Goal: Navigation & Orientation: Find specific page/section

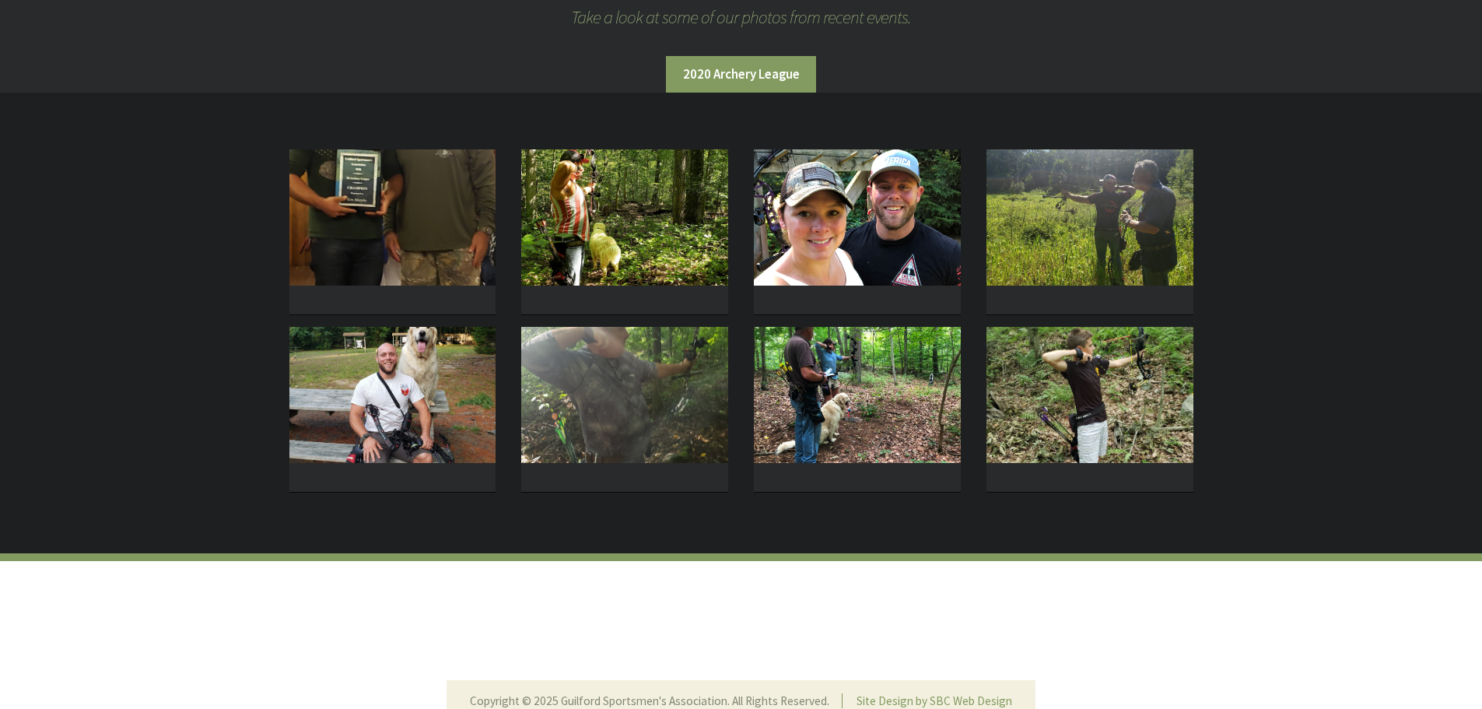
scroll to position [304, 0]
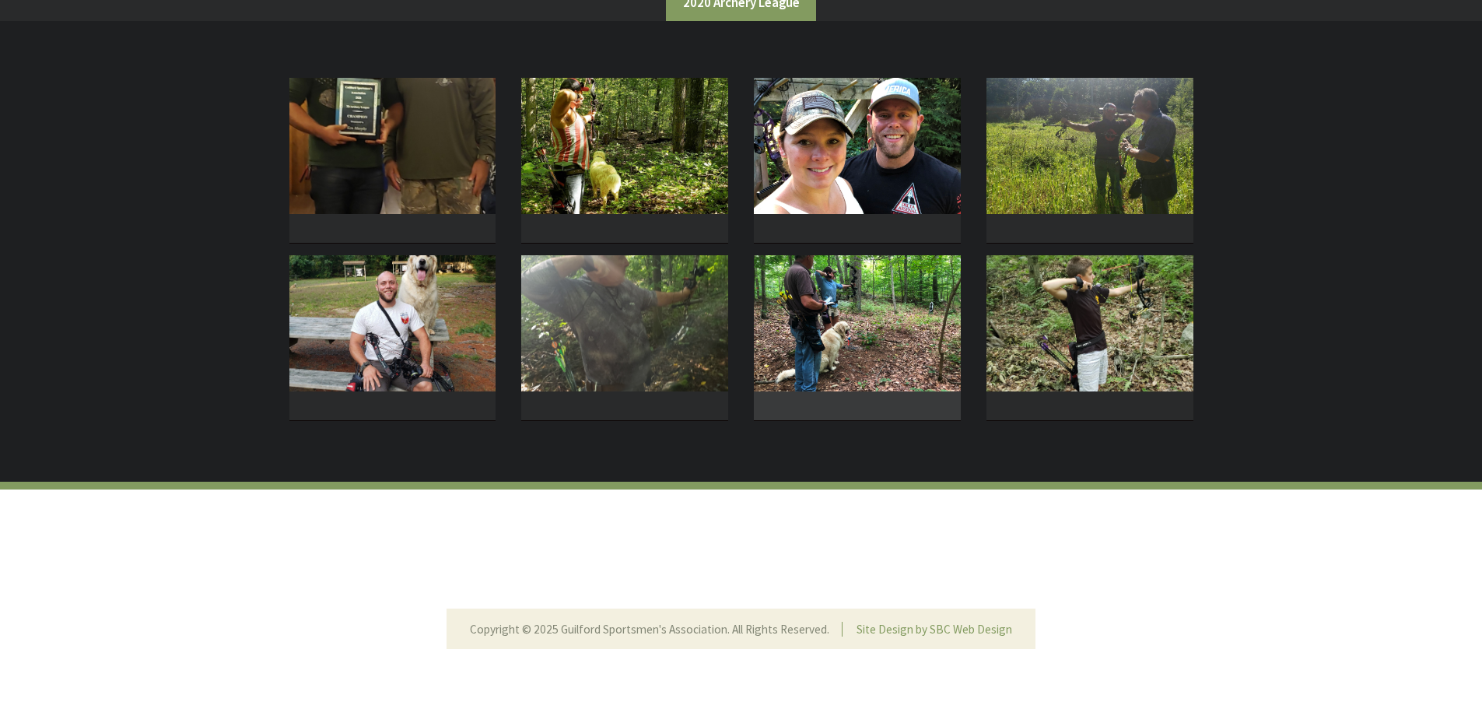
click at [856, 305] on img at bounding box center [857, 323] width 207 height 136
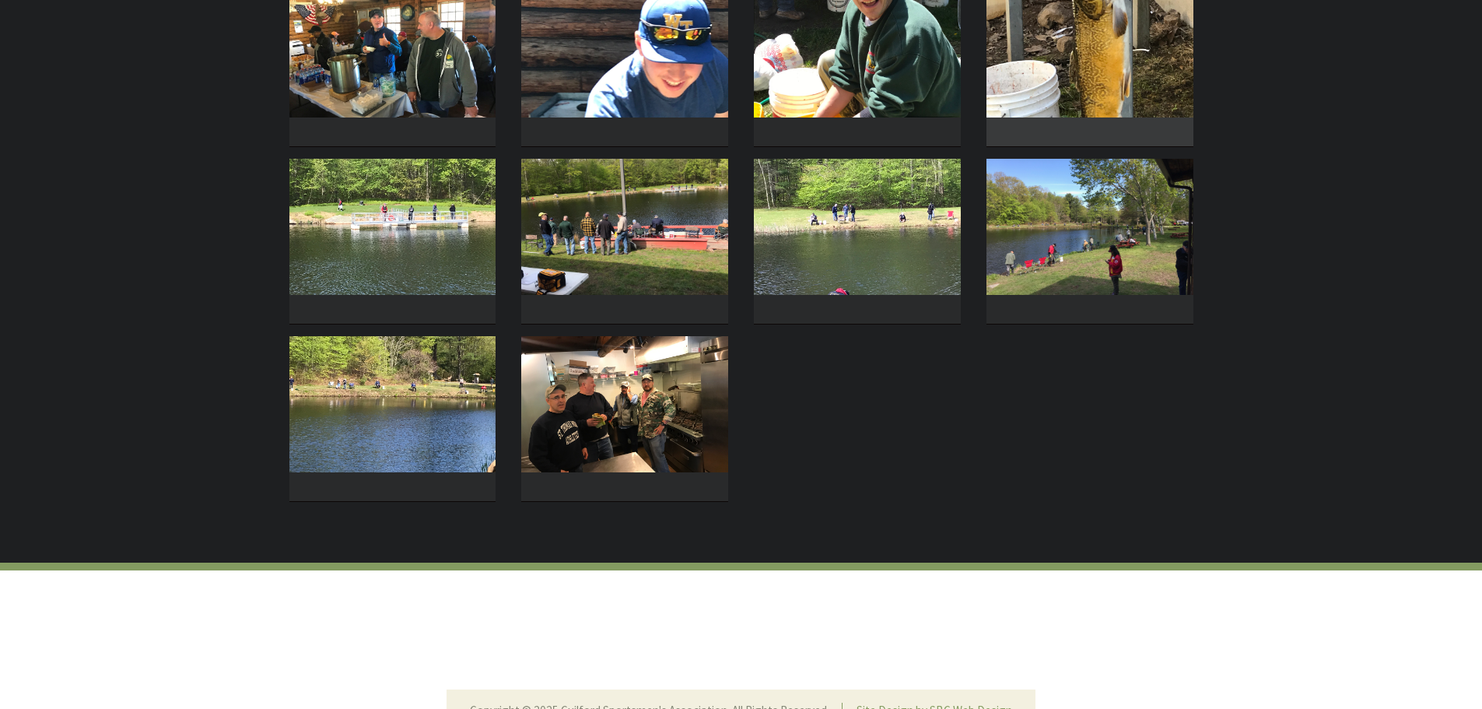
scroll to position [311, 0]
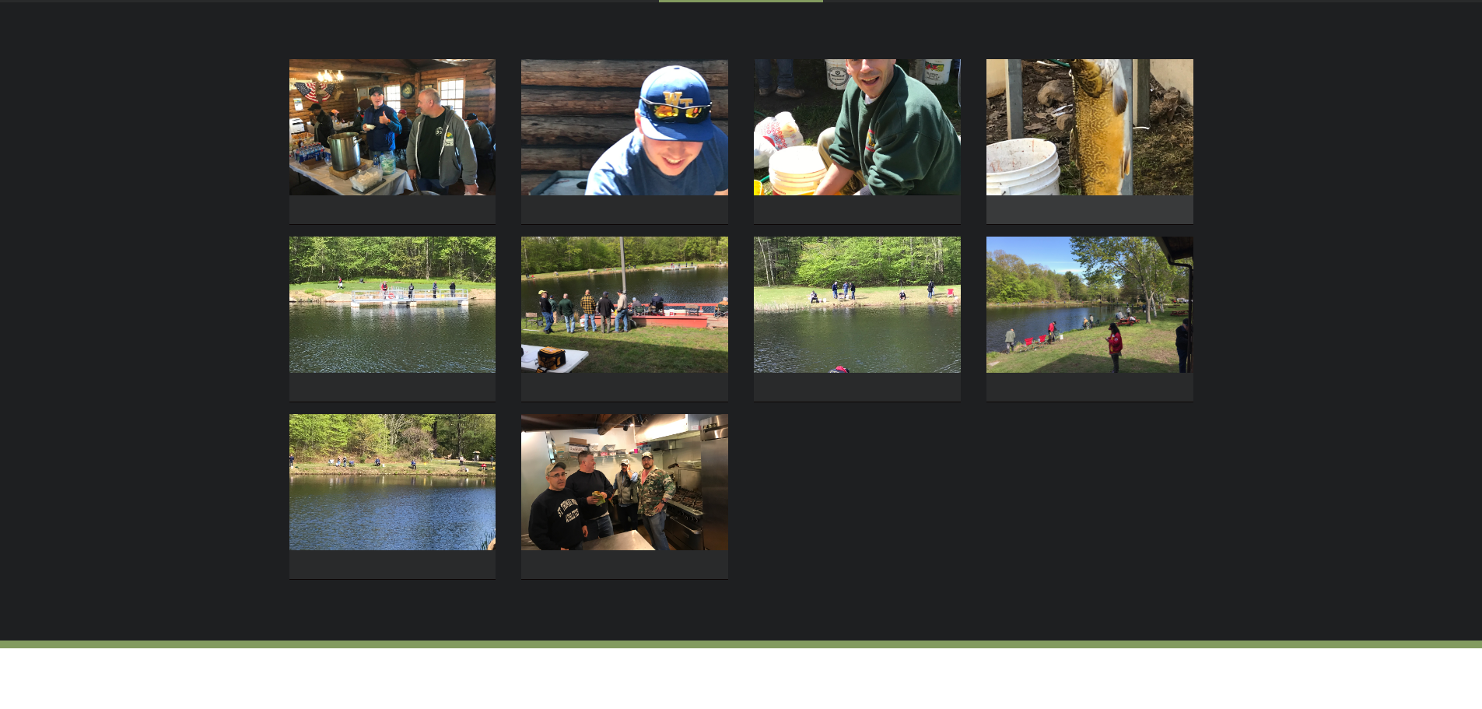
click at [1082, 161] on img at bounding box center [1089, 127] width 207 height 136
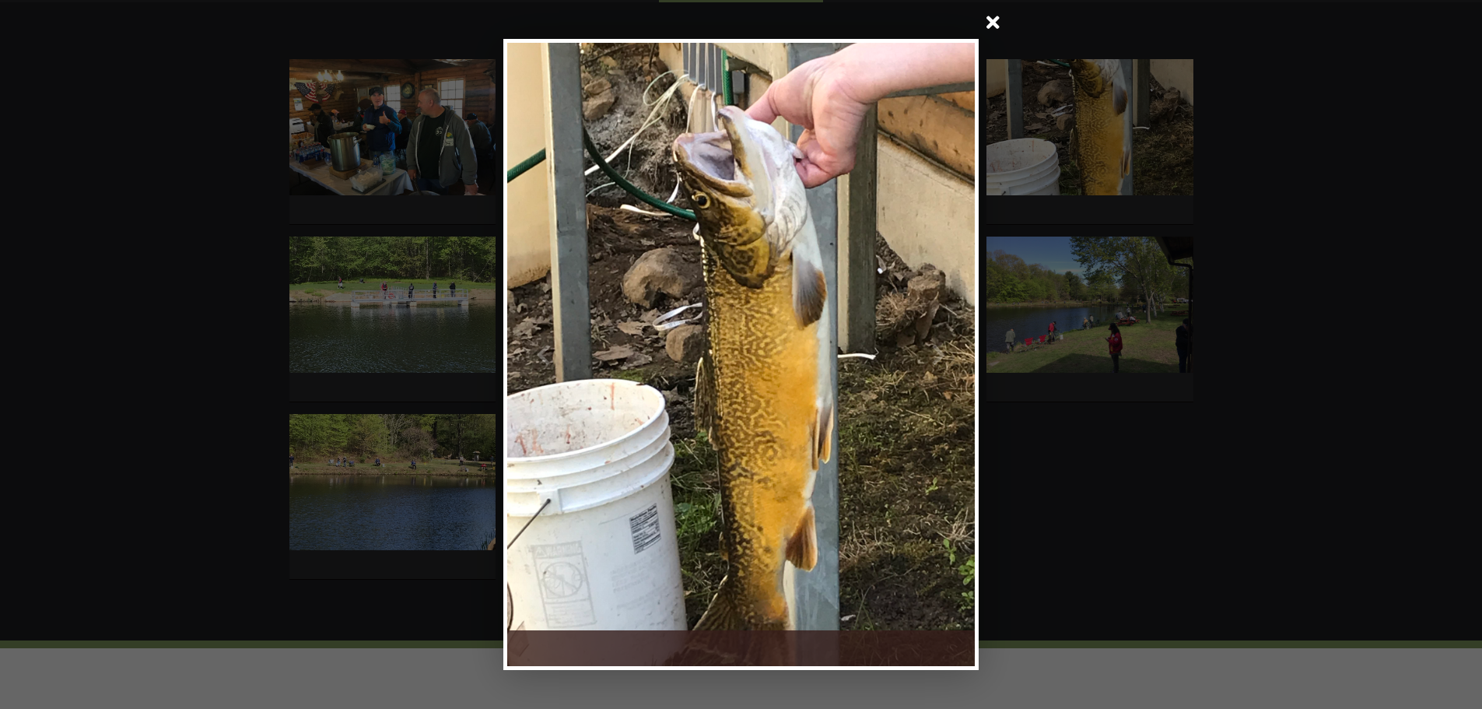
click at [995, 18] on span at bounding box center [993, 23] width 37 height 37
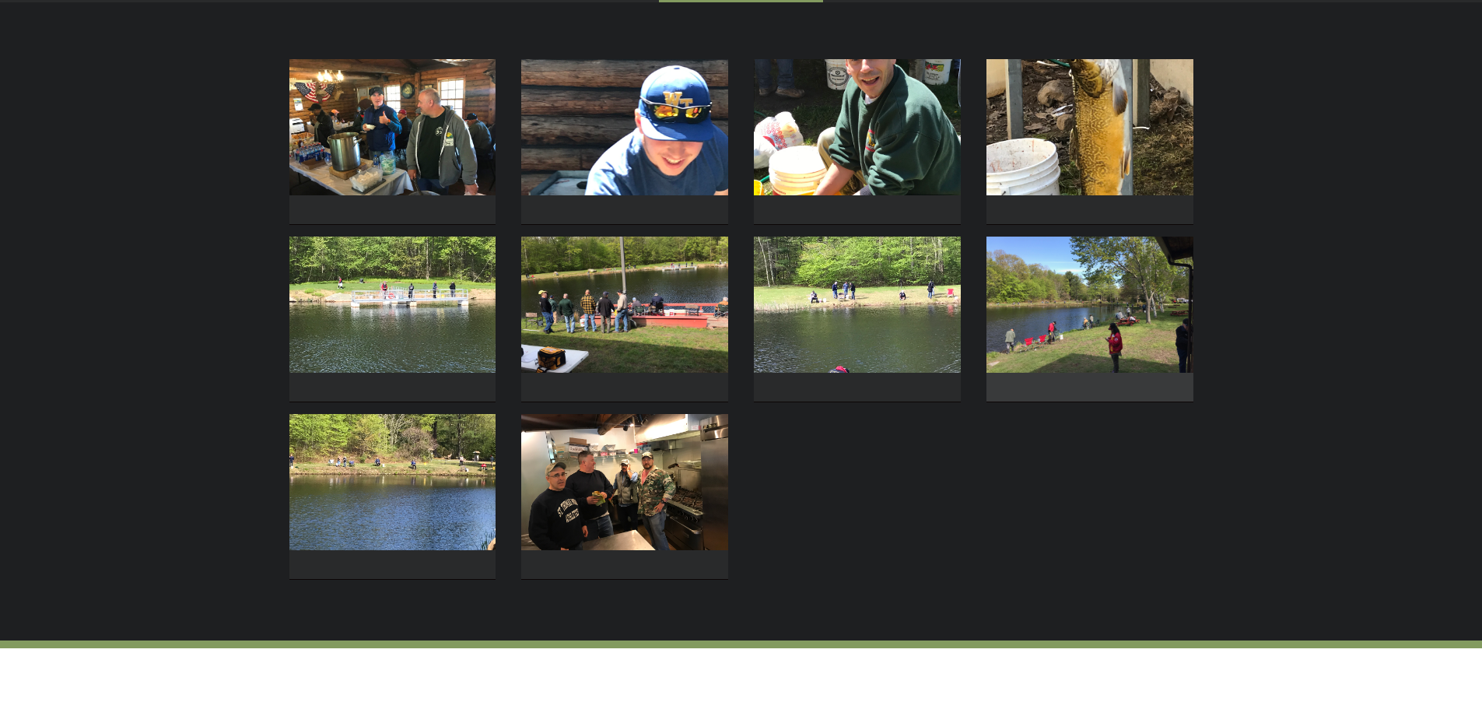
click at [1083, 312] on img at bounding box center [1089, 304] width 207 height 136
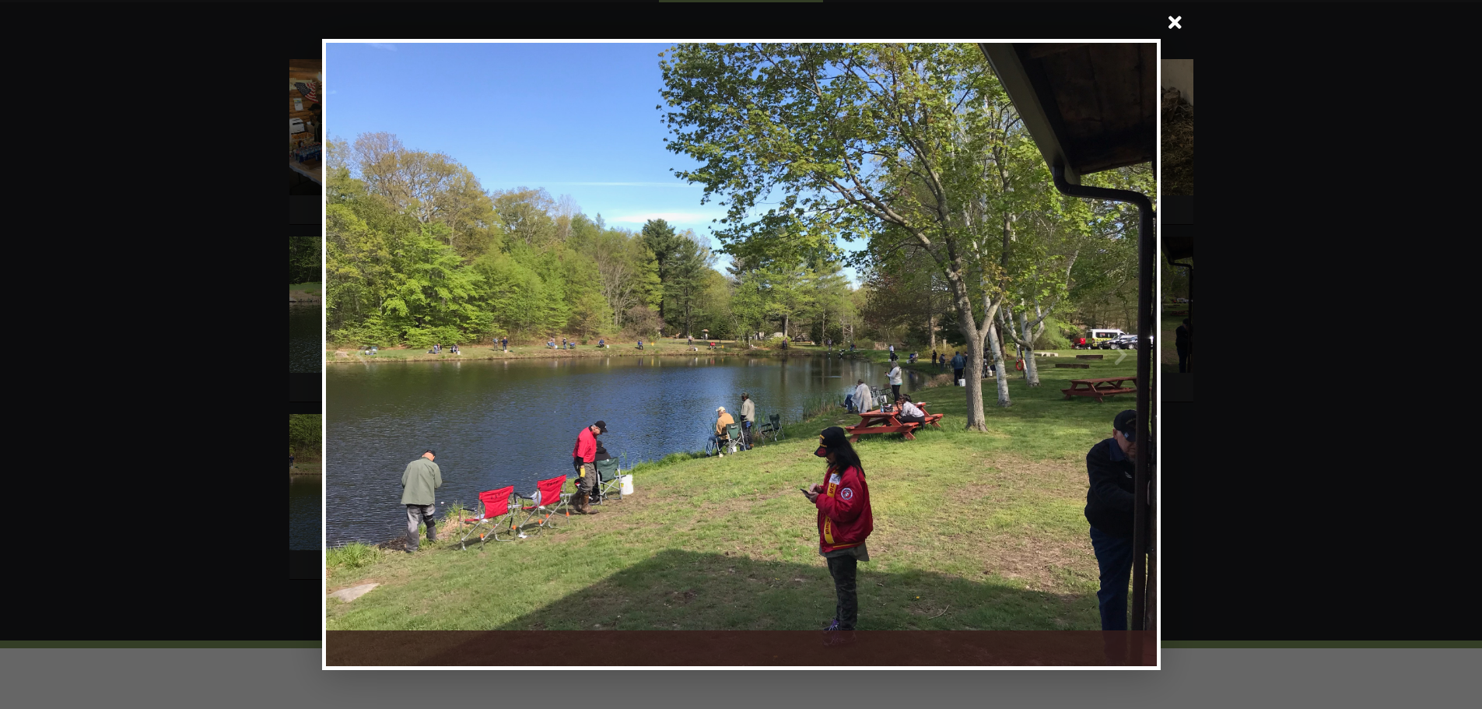
click at [1168, 26] on span at bounding box center [1175, 23] width 37 height 37
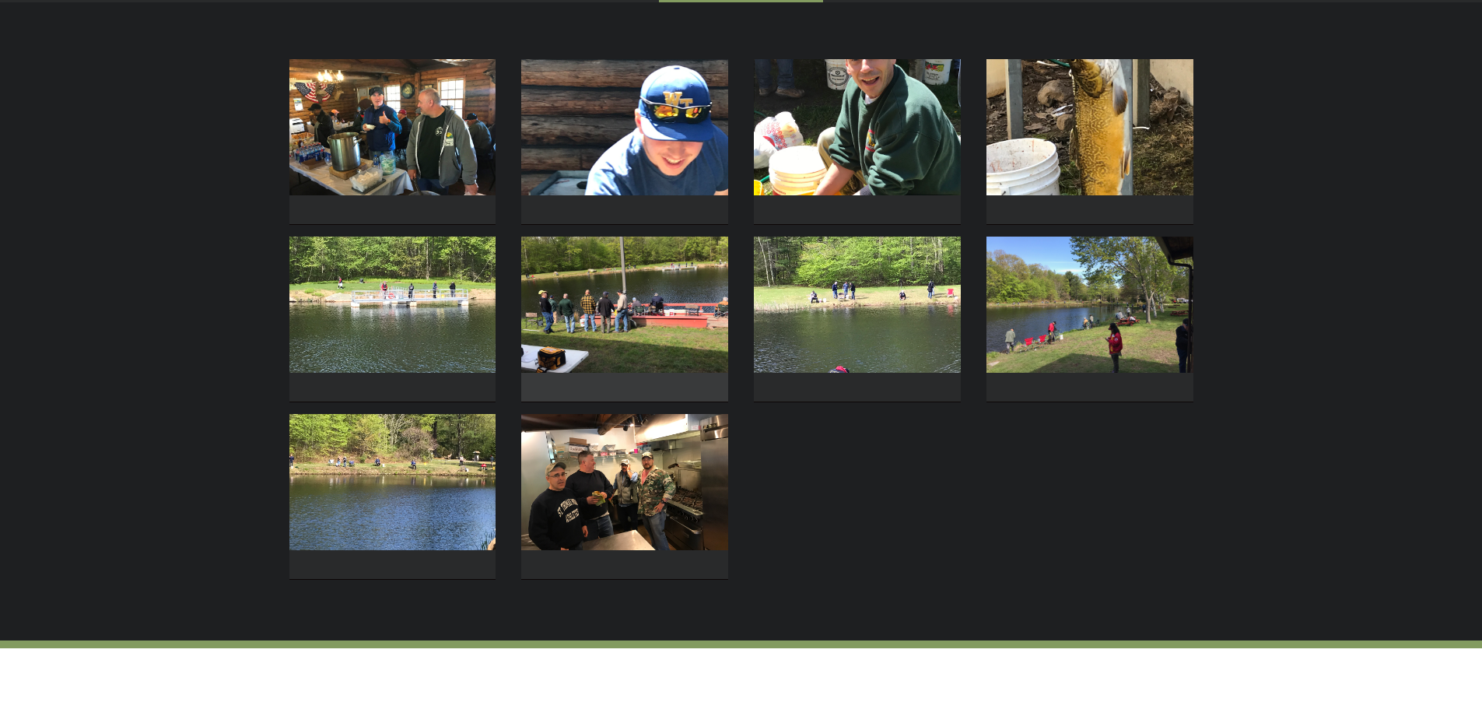
click at [650, 306] on img at bounding box center [624, 304] width 207 height 136
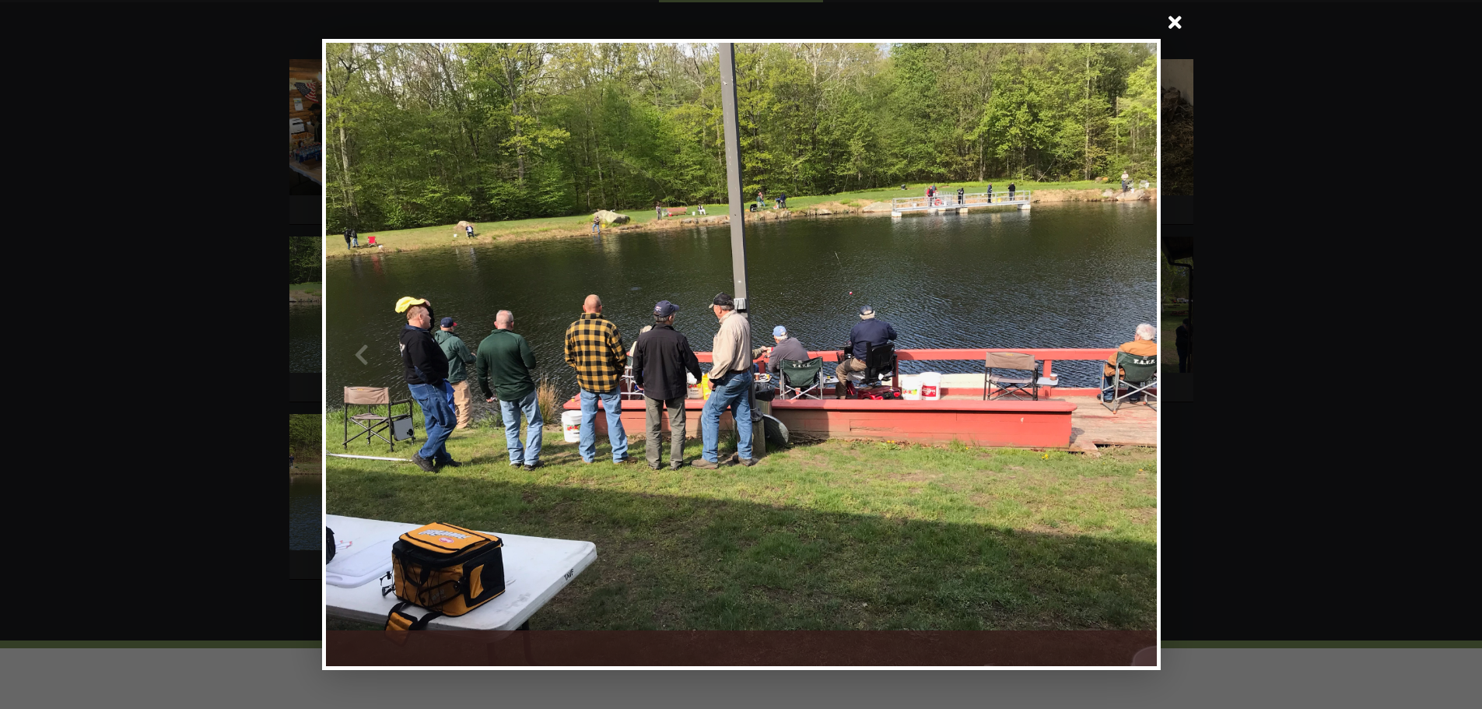
click at [1180, 23] on span at bounding box center [1175, 23] width 37 height 37
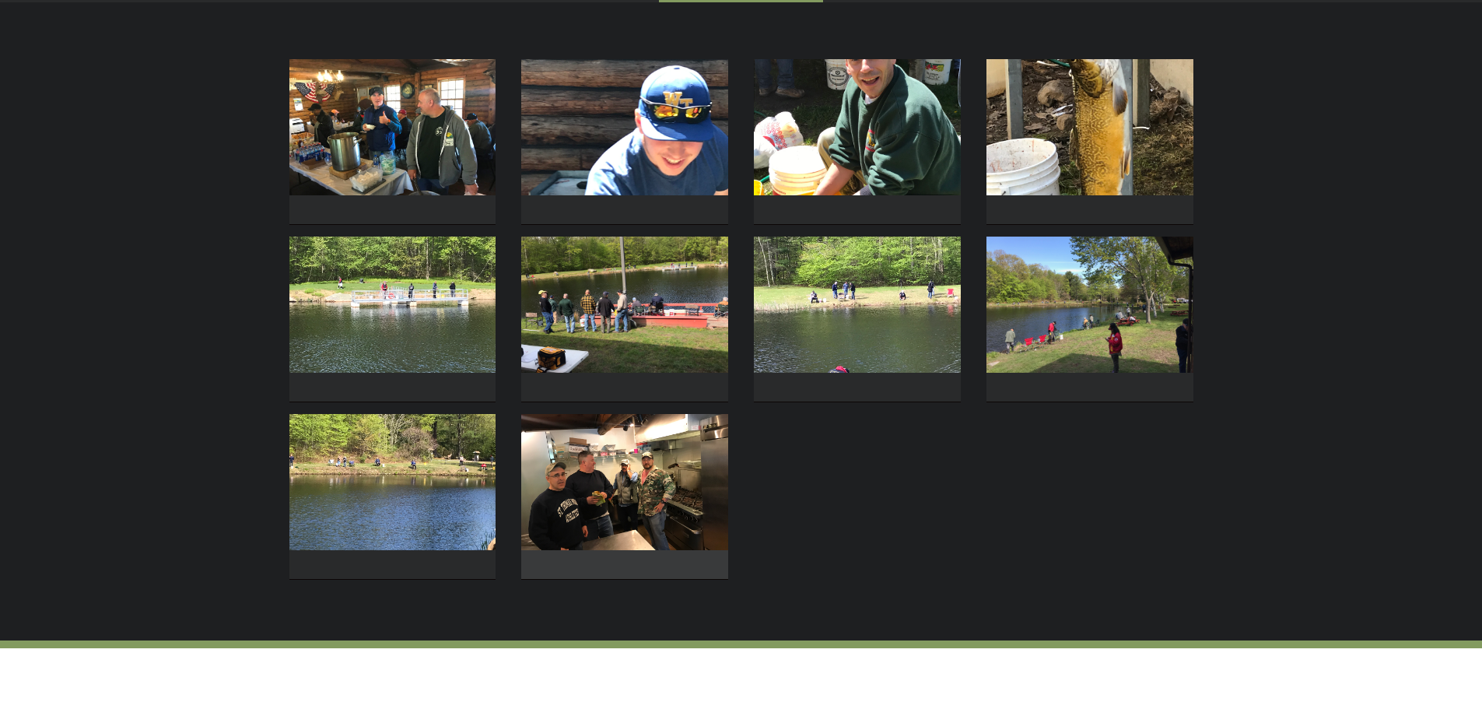
click at [555, 489] on img at bounding box center [624, 482] width 207 height 136
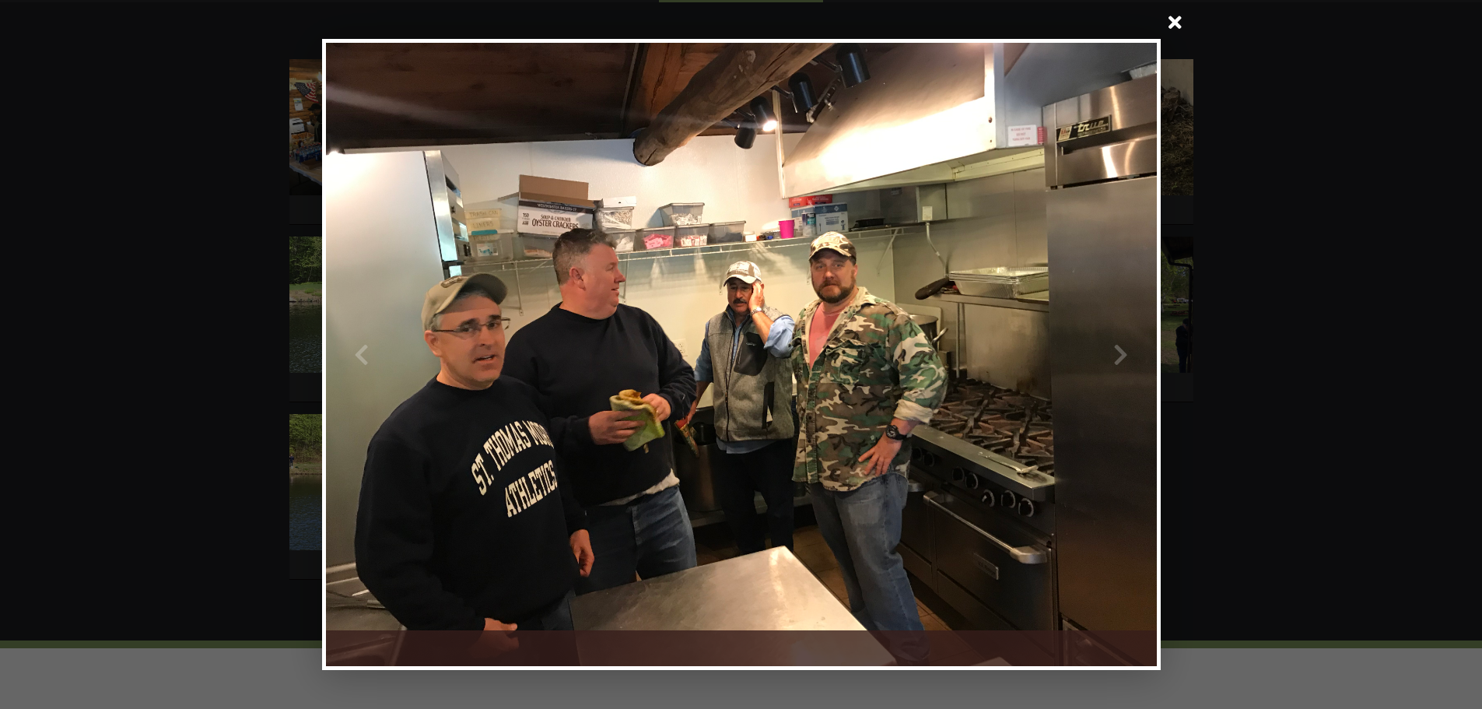
click at [1178, 23] on span at bounding box center [1175, 23] width 37 height 37
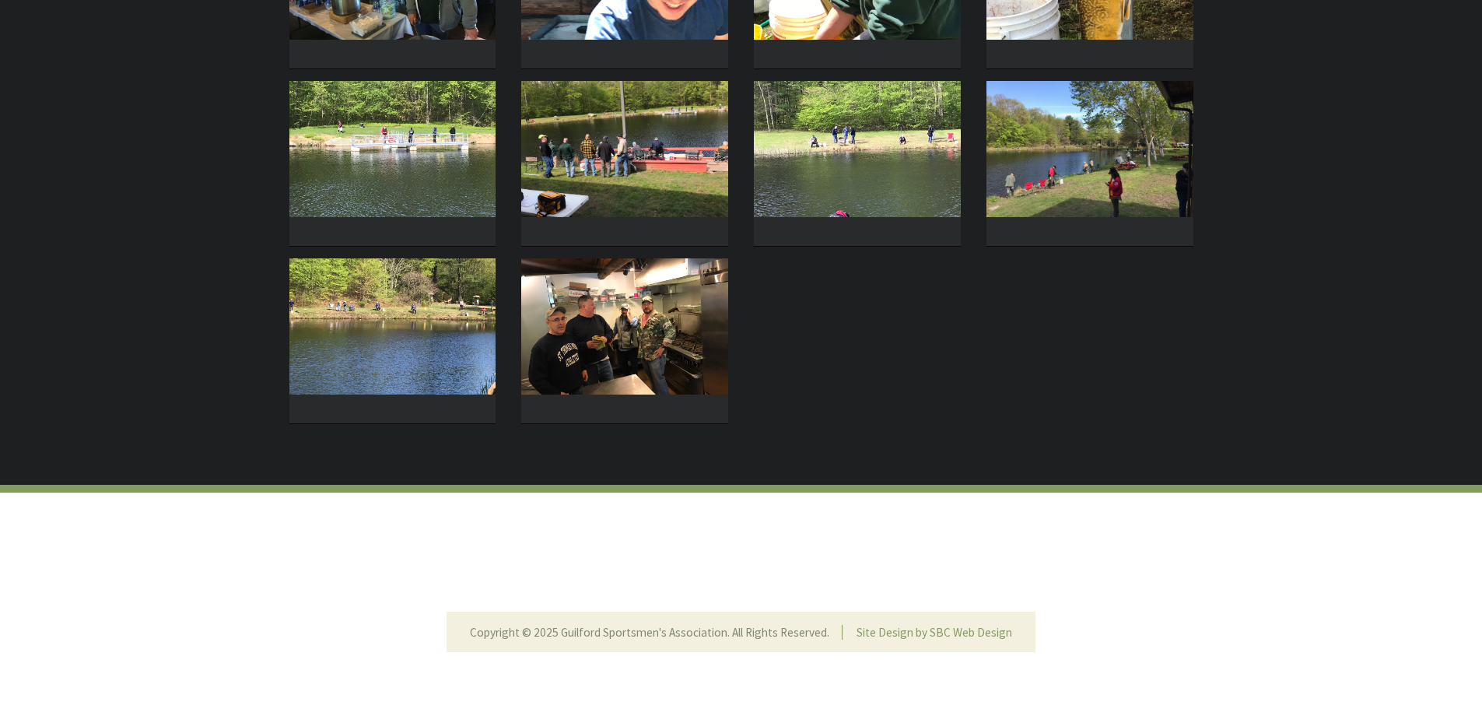
scroll to position [233, 0]
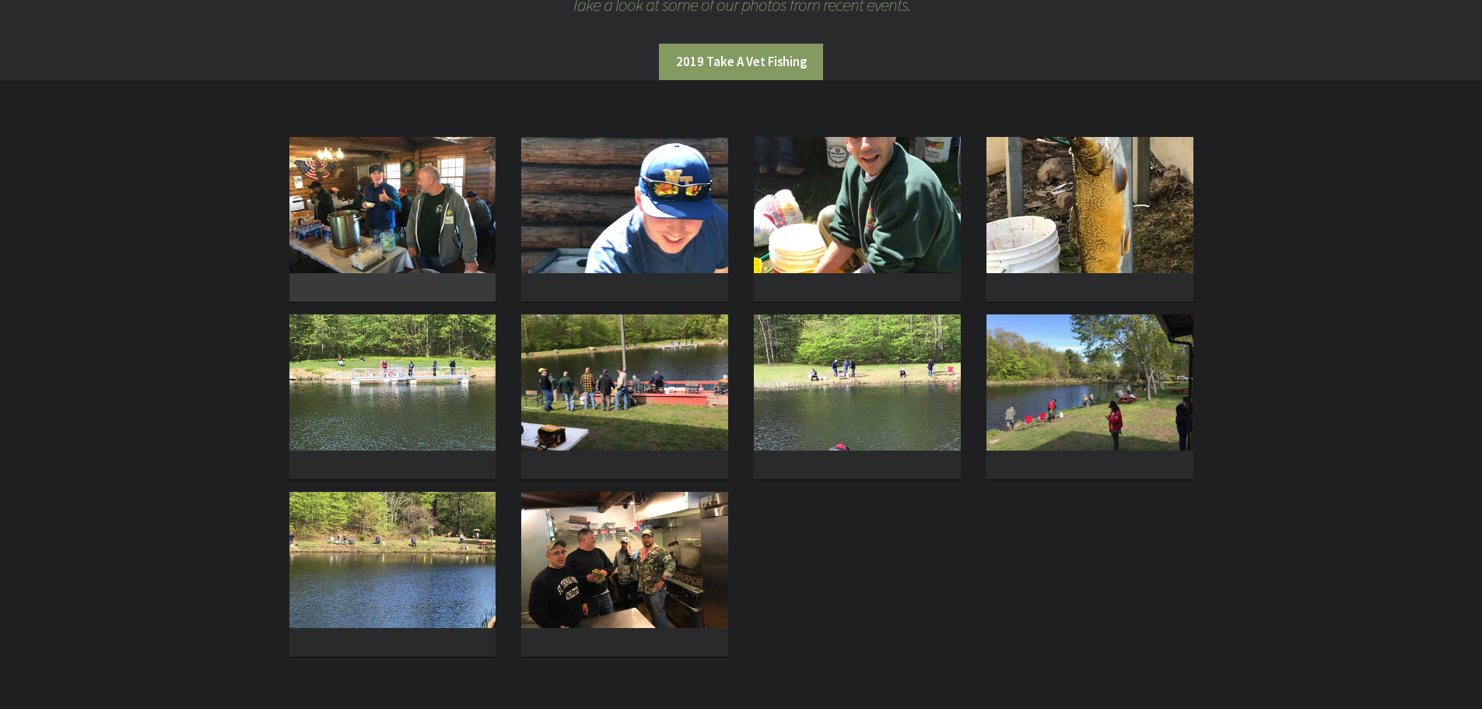
click at [392, 233] on img at bounding box center [392, 205] width 207 height 136
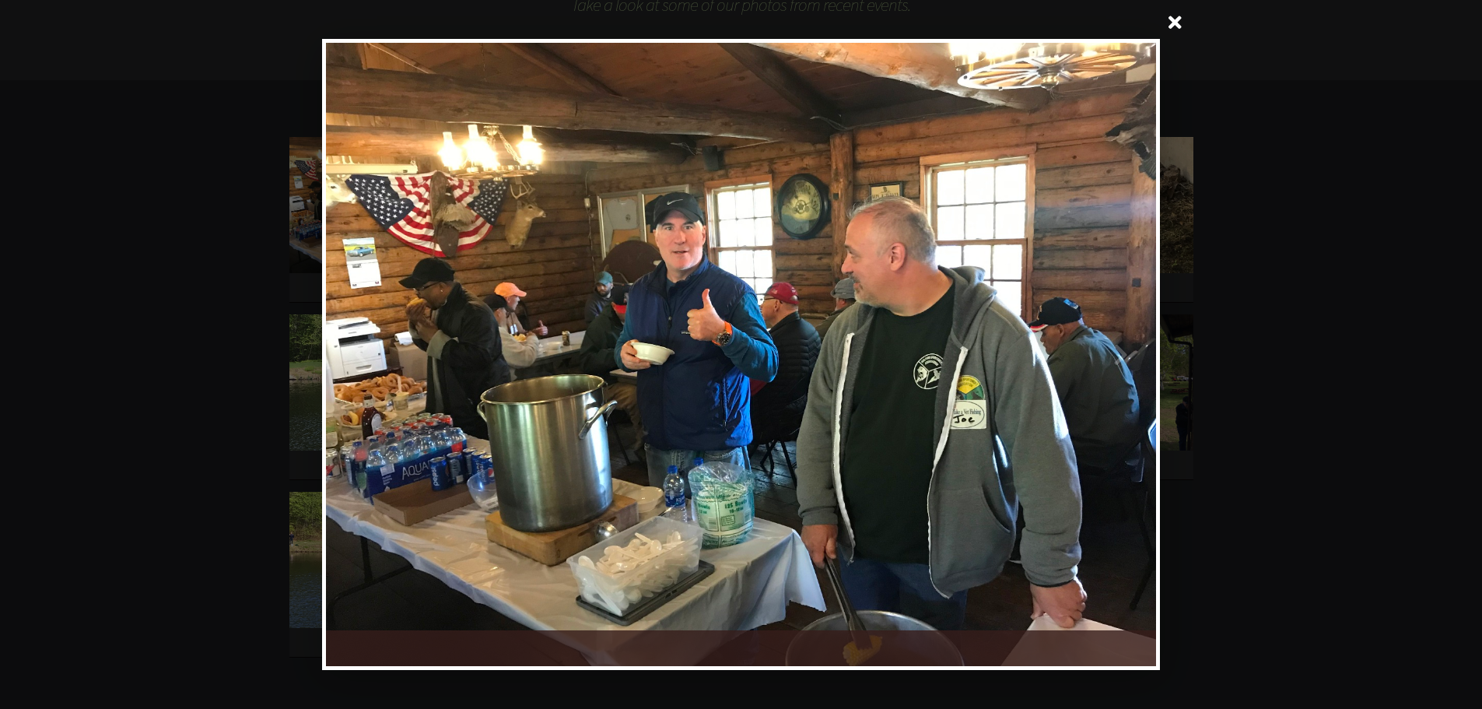
click at [1178, 24] on span at bounding box center [1174, 23] width 37 height 37
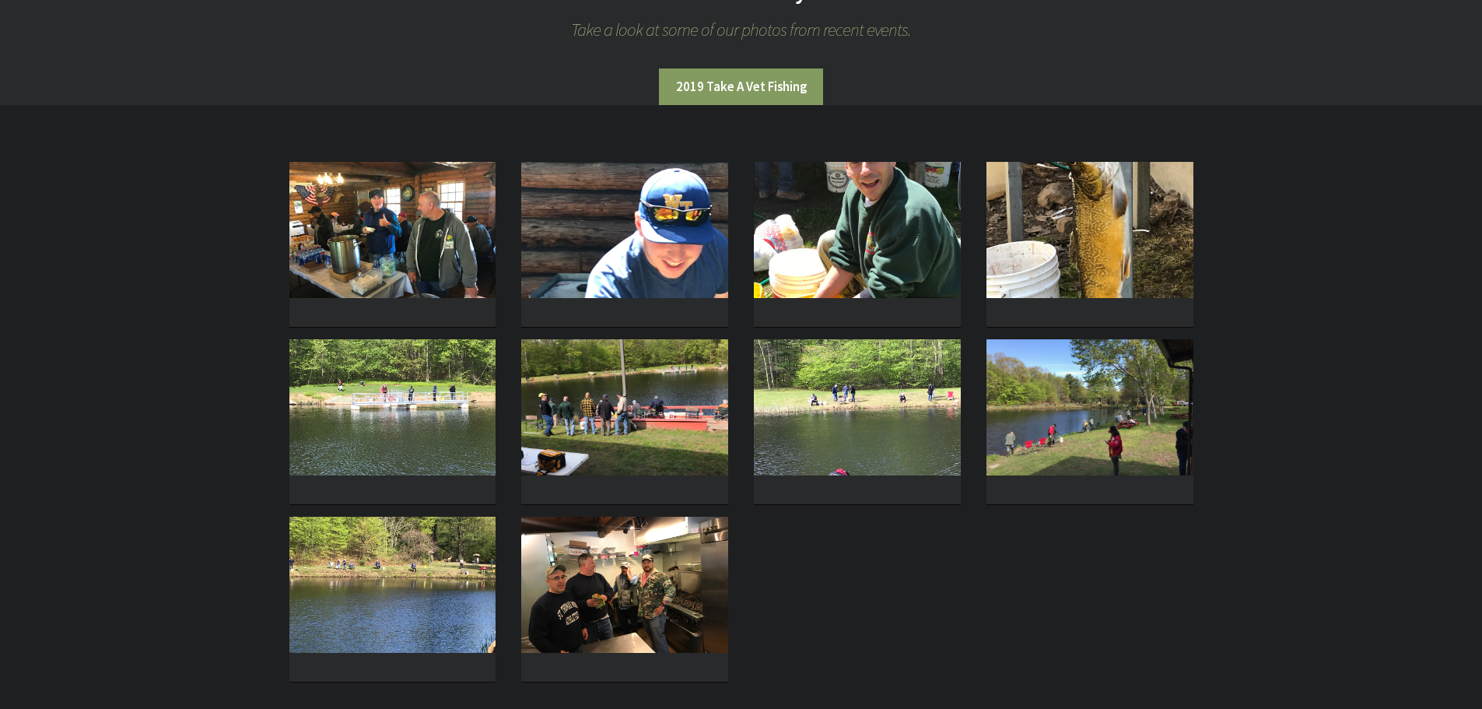
scroll to position [0, 0]
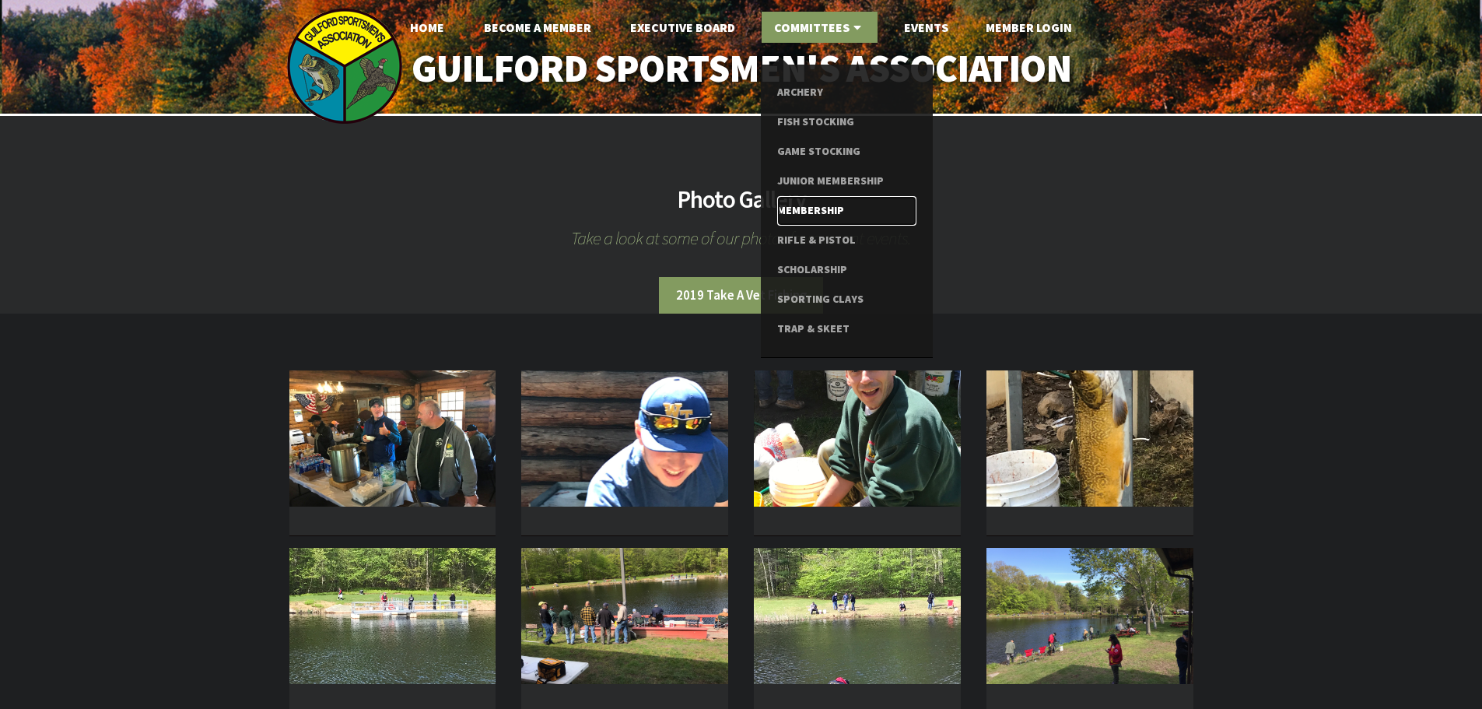
click at [827, 206] on link "Membership" at bounding box center [846, 211] width 139 height 30
